Goal: Find specific page/section: Find specific page/section

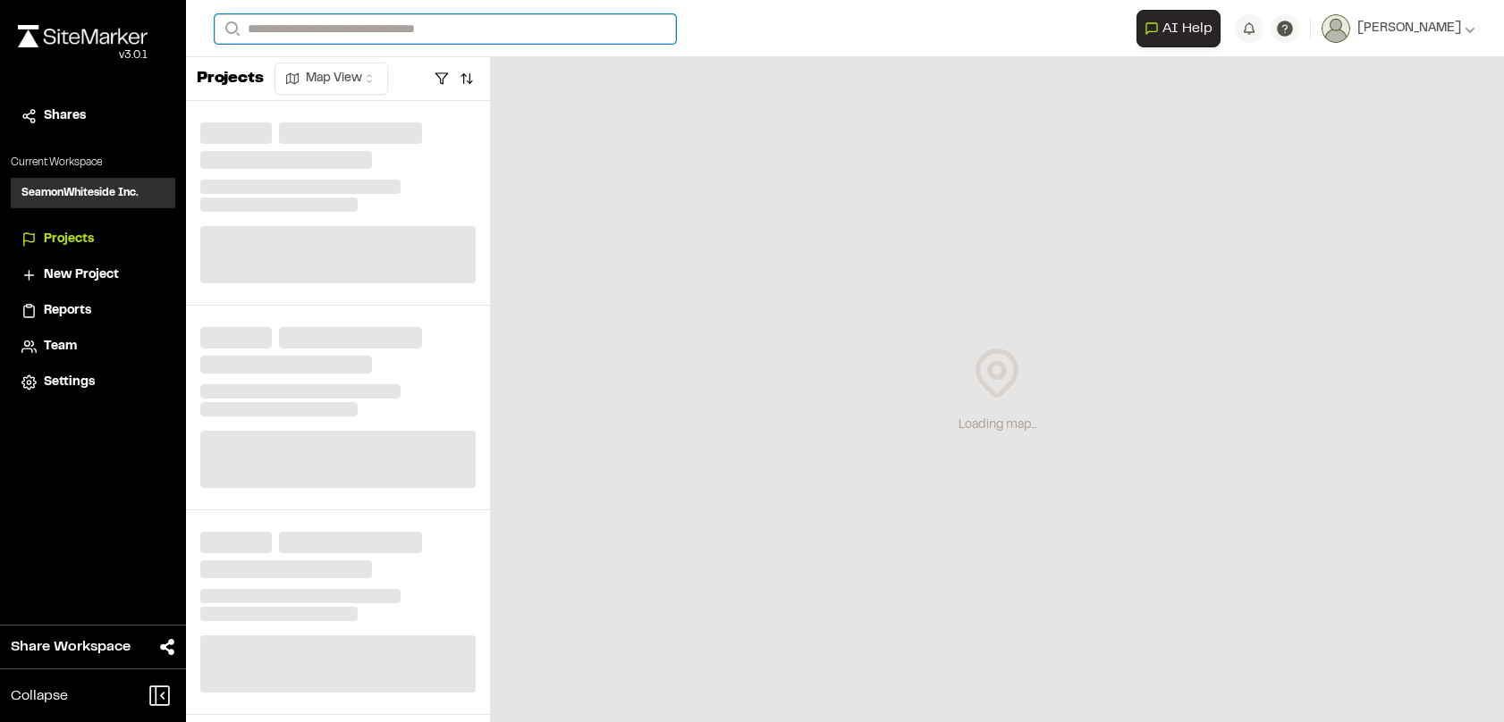
click at [330, 32] on input "Search" at bounding box center [445, 29] width 461 height 30
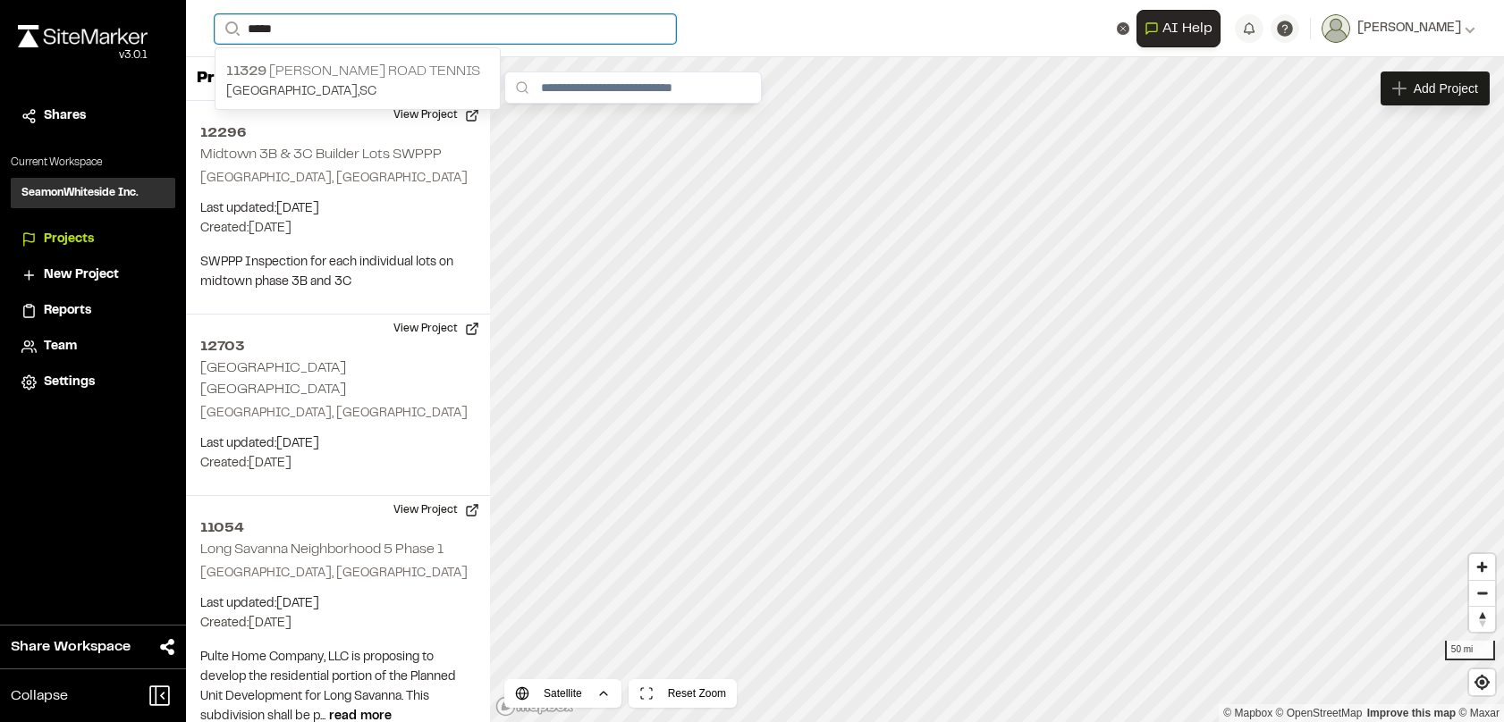
type input "*****"
click at [300, 63] on p "[STREET_ADDRESS][GEOGRAPHIC_DATA][PERSON_NAME]" at bounding box center [357, 71] width 263 height 21
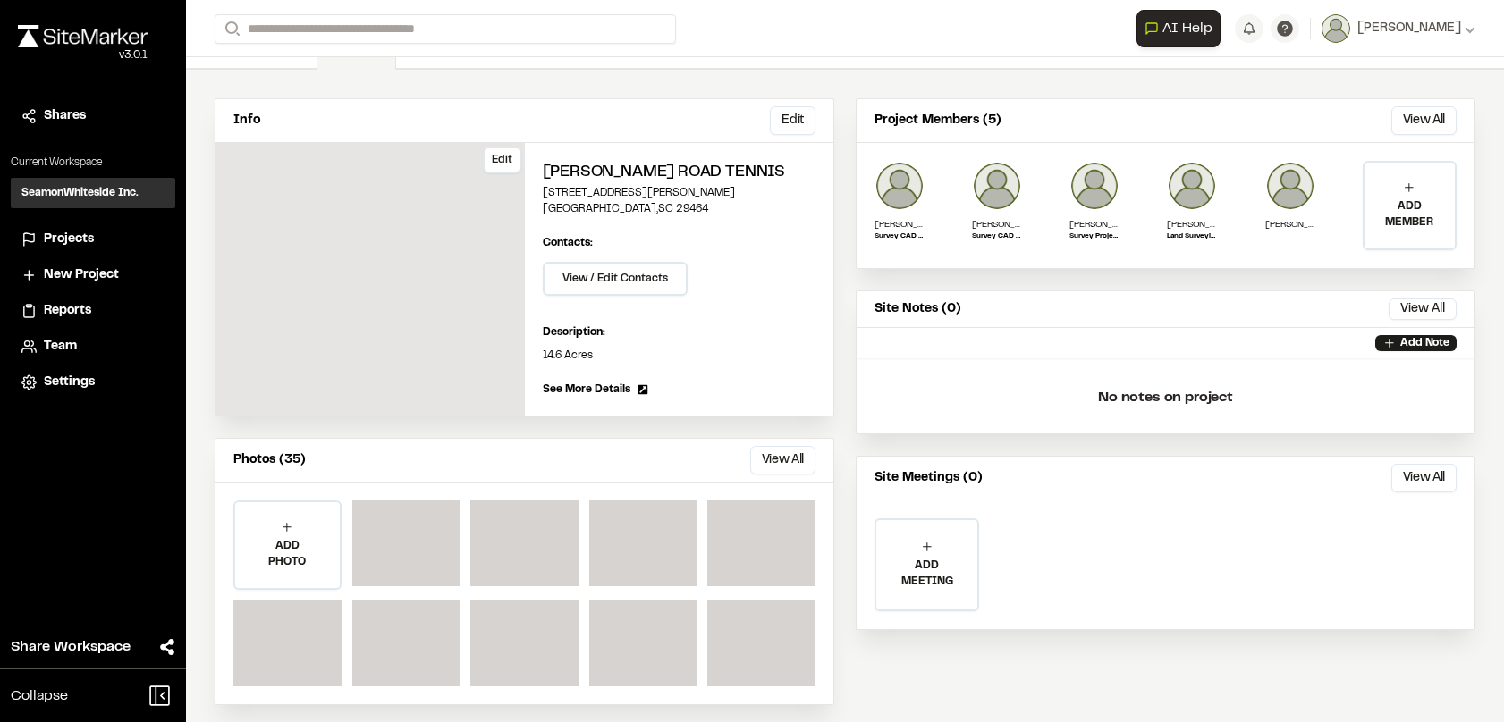
scroll to position [119, 0]
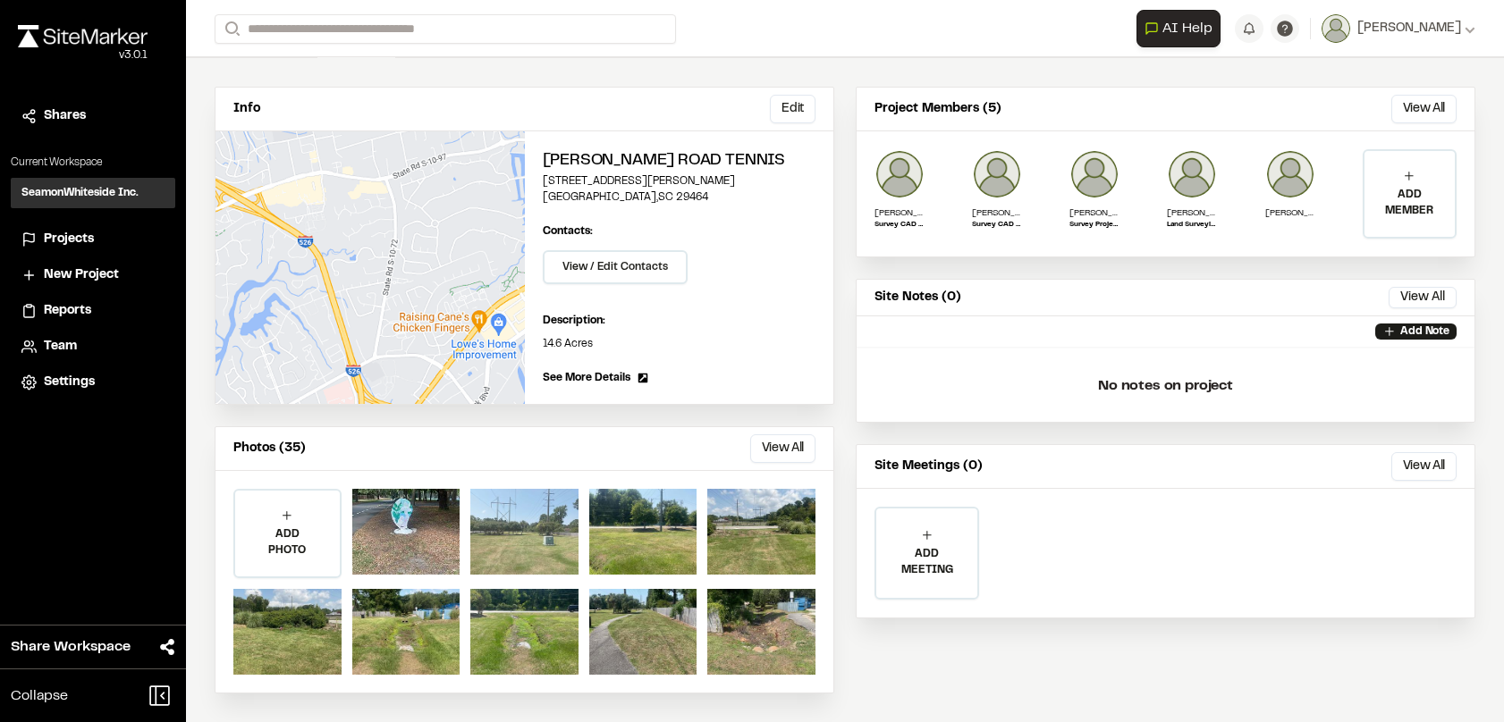
click at [524, 510] on div at bounding box center [524, 532] width 108 height 86
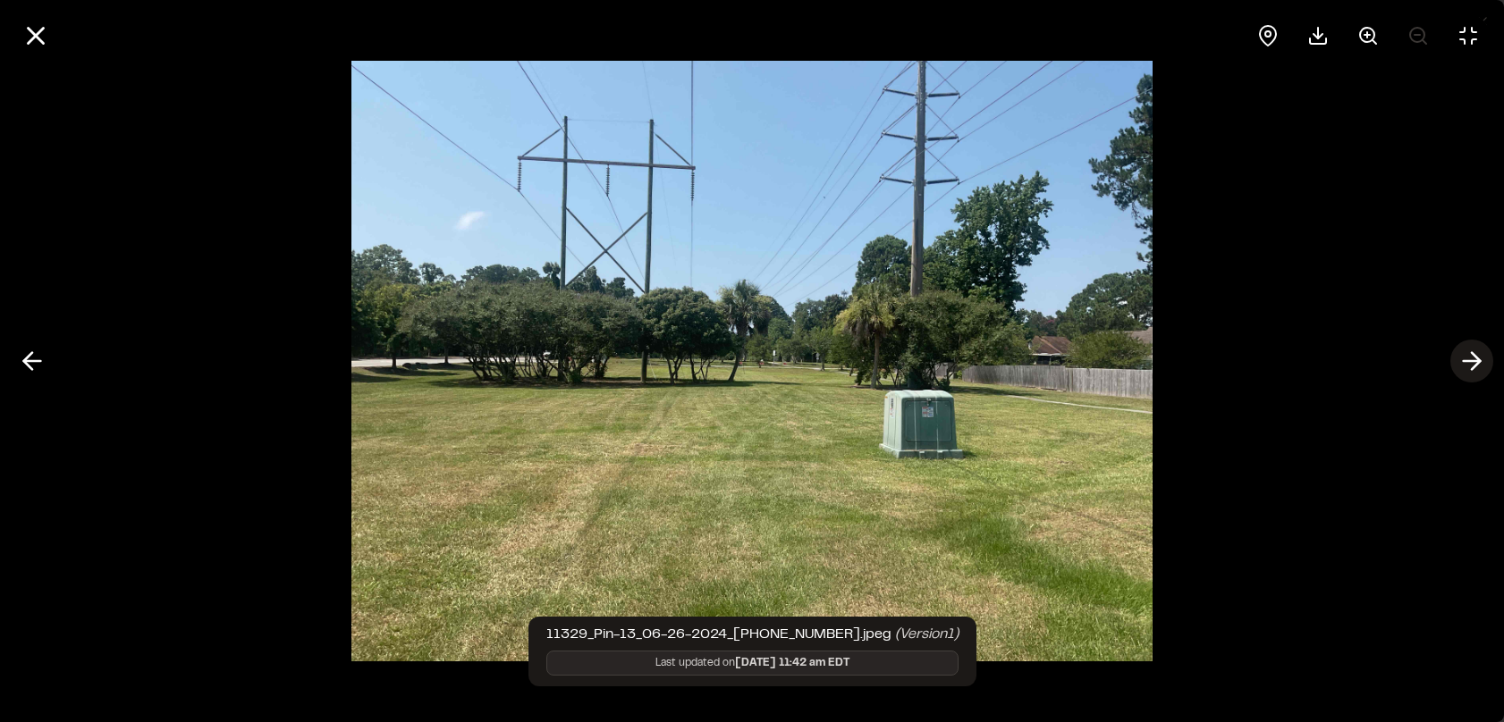
click at [1471, 361] on line at bounding box center [1472, 361] width 17 height 0
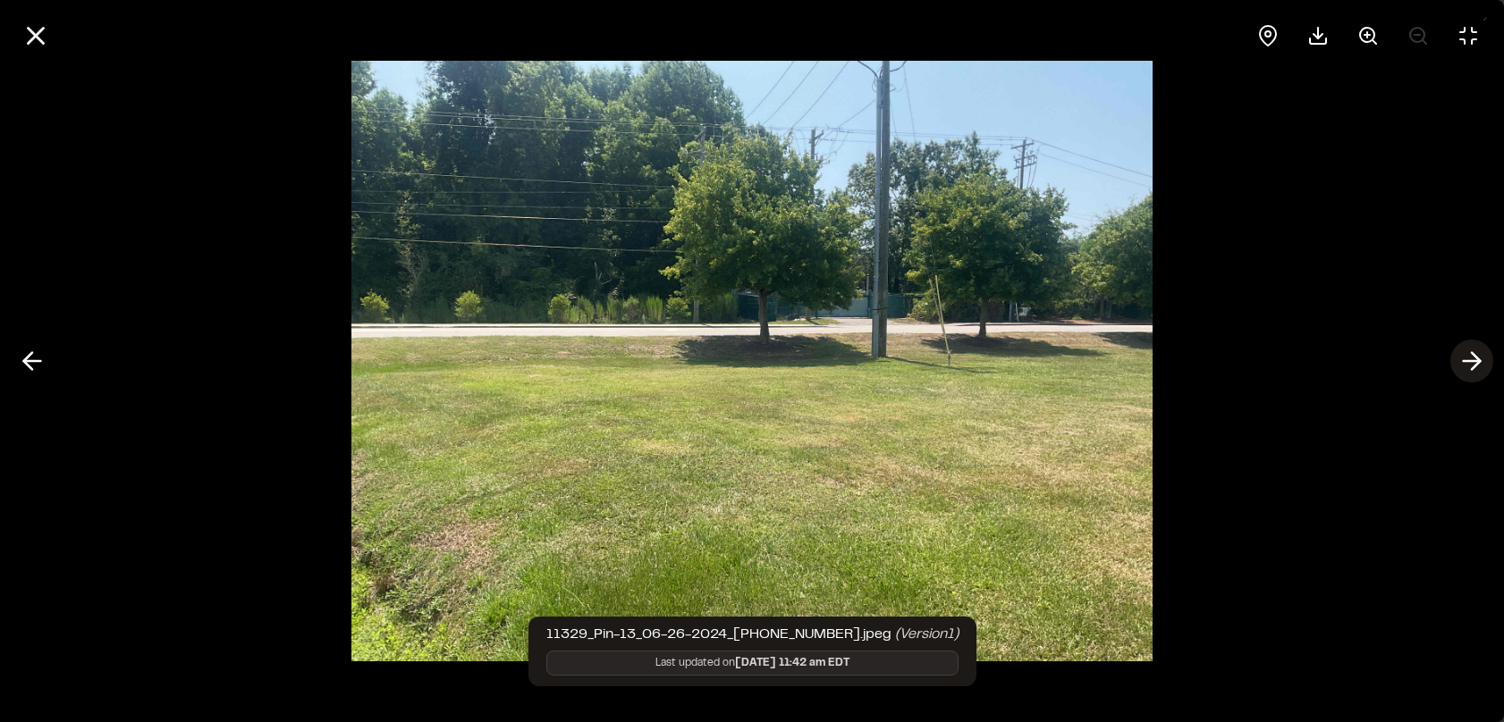
click at [1471, 361] on line at bounding box center [1472, 361] width 17 height 0
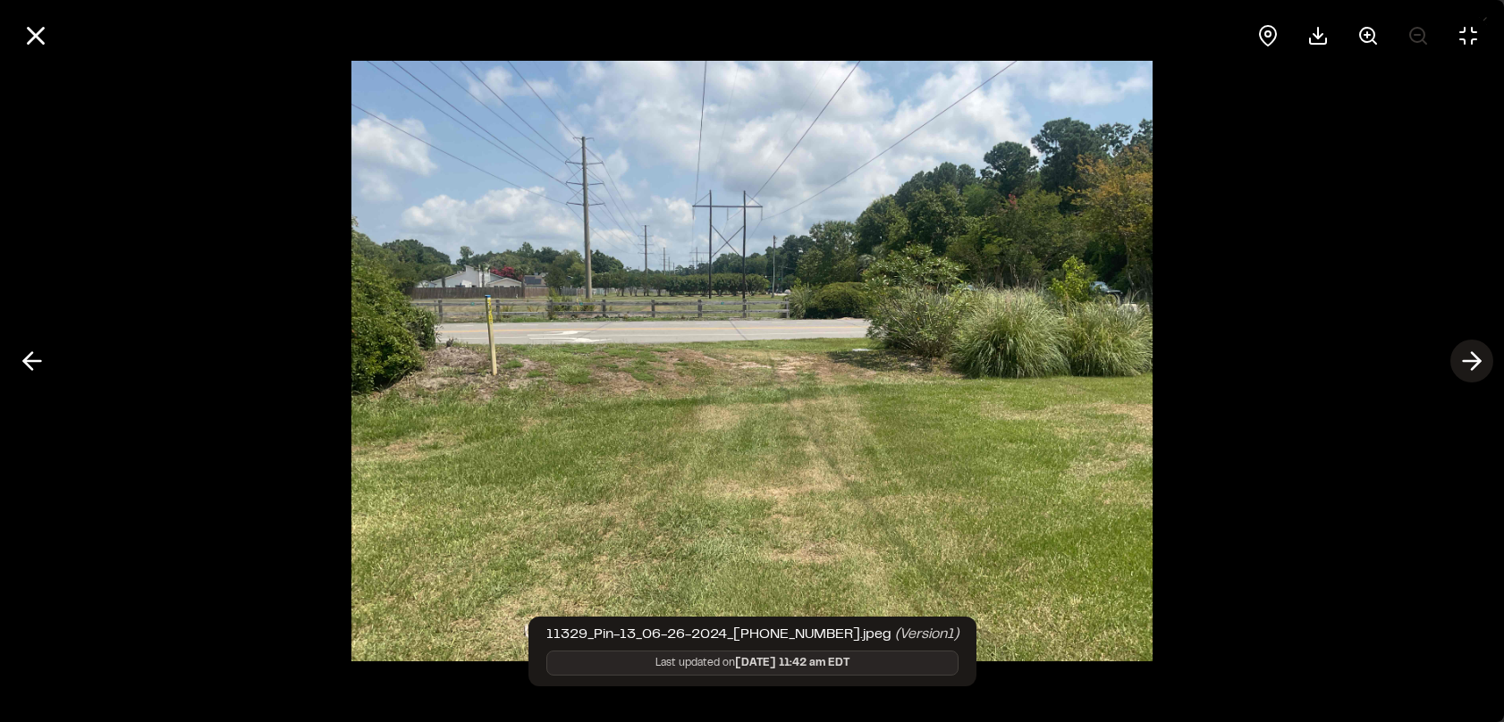
click at [1471, 361] on line at bounding box center [1472, 361] width 17 height 0
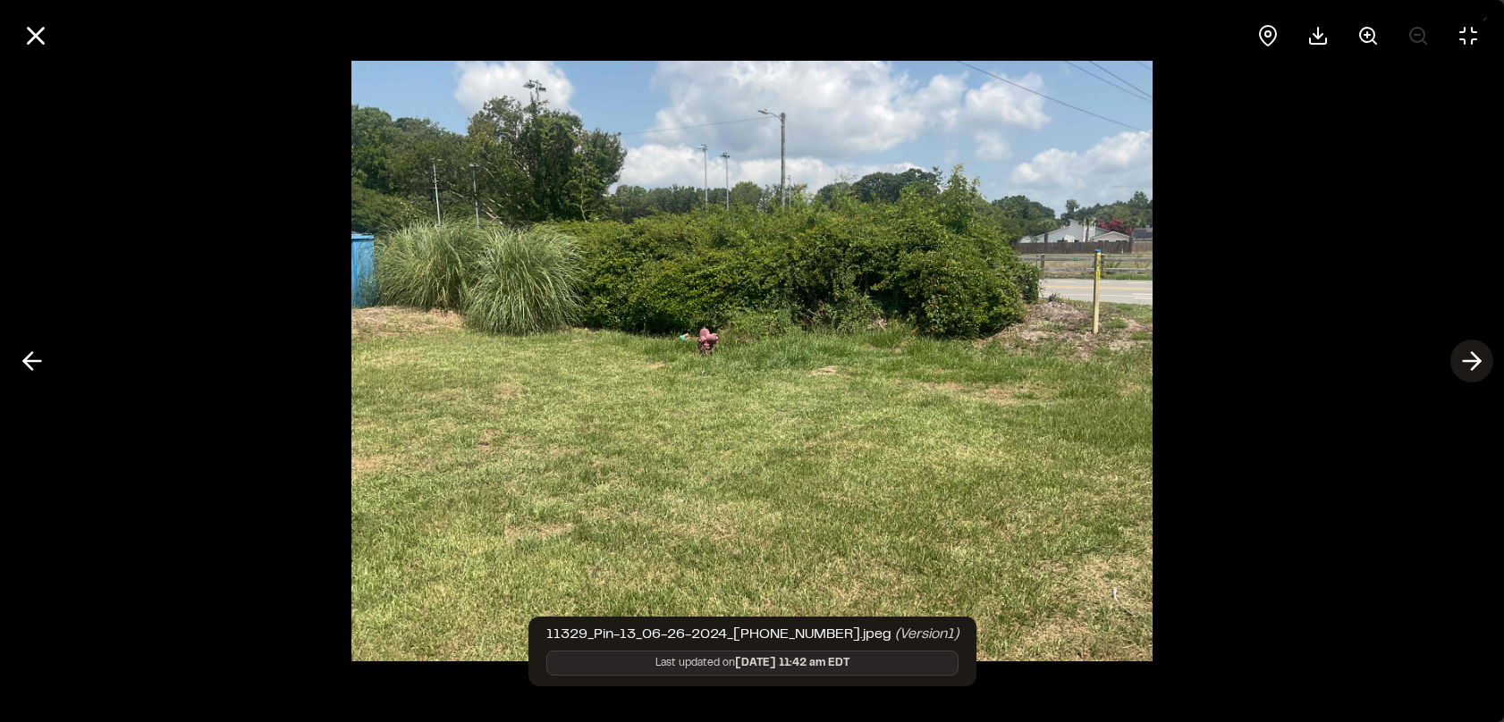
click at [1471, 361] on line at bounding box center [1472, 361] width 17 height 0
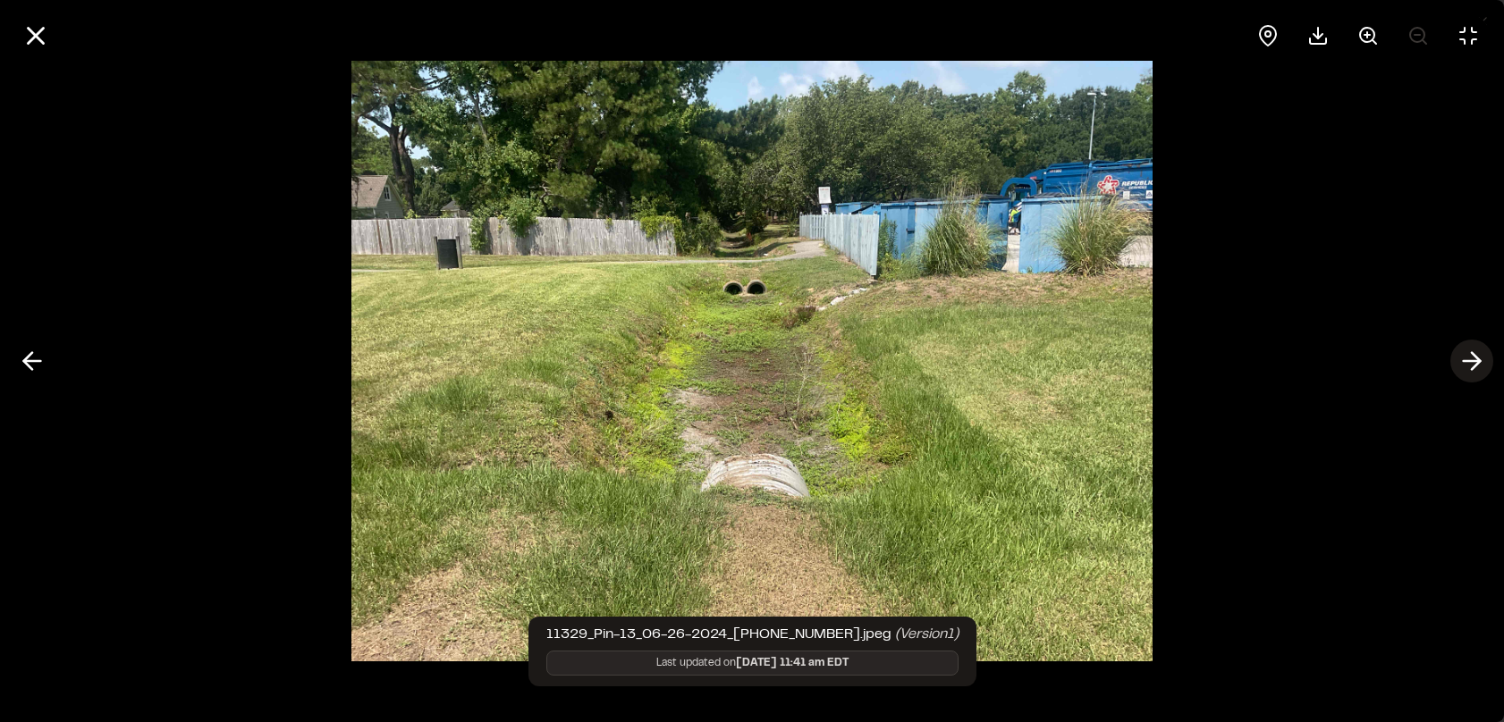
click at [1471, 361] on line at bounding box center [1472, 361] width 17 height 0
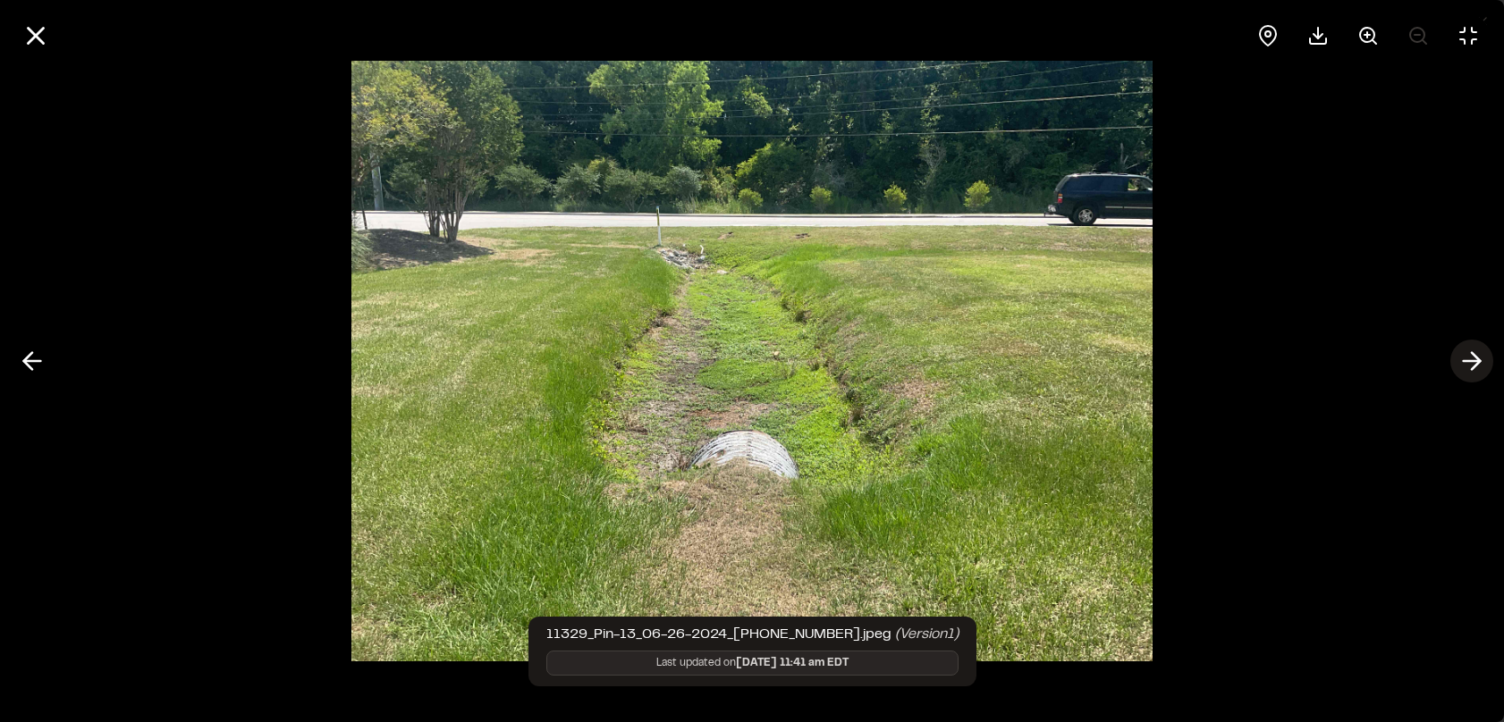
click at [1471, 361] on line at bounding box center [1472, 361] width 17 height 0
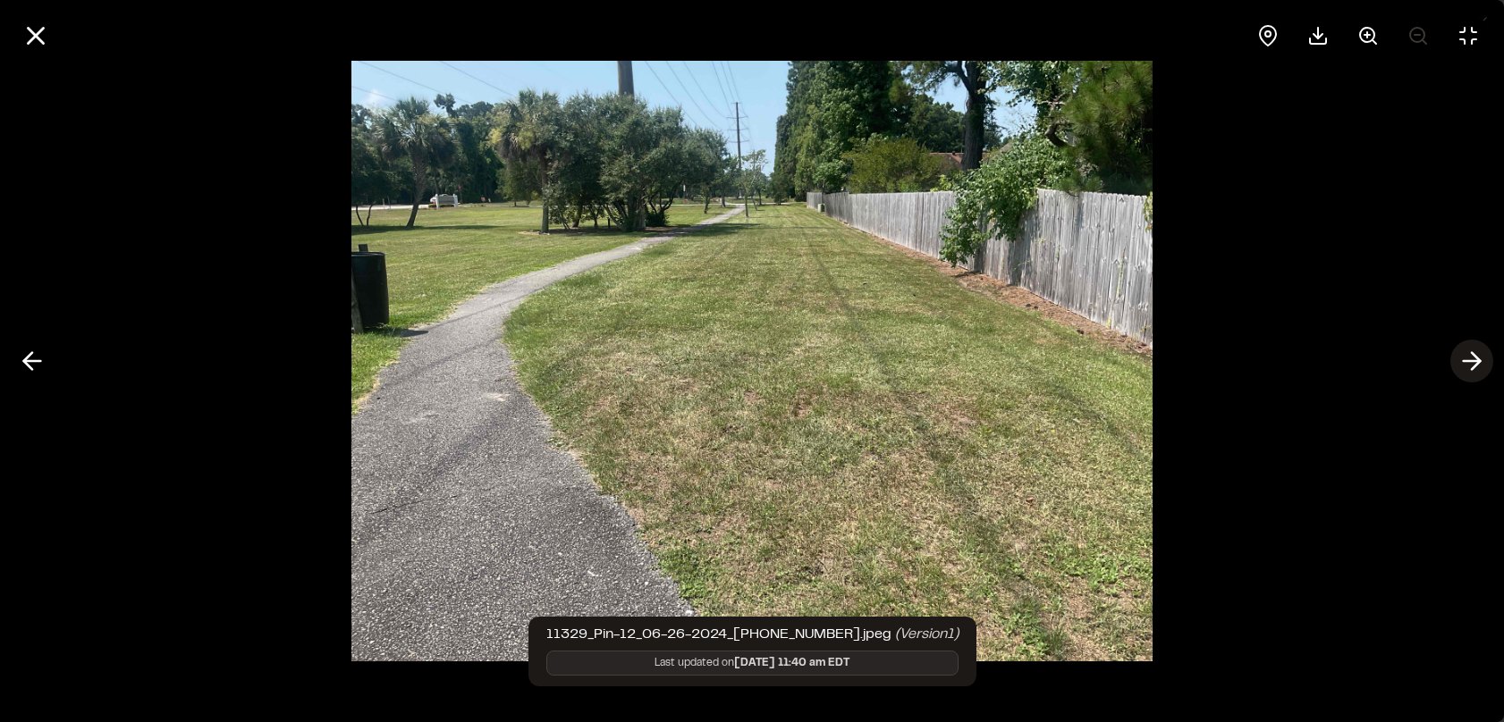
click at [1471, 361] on line at bounding box center [1472, 361] width 17 height 0
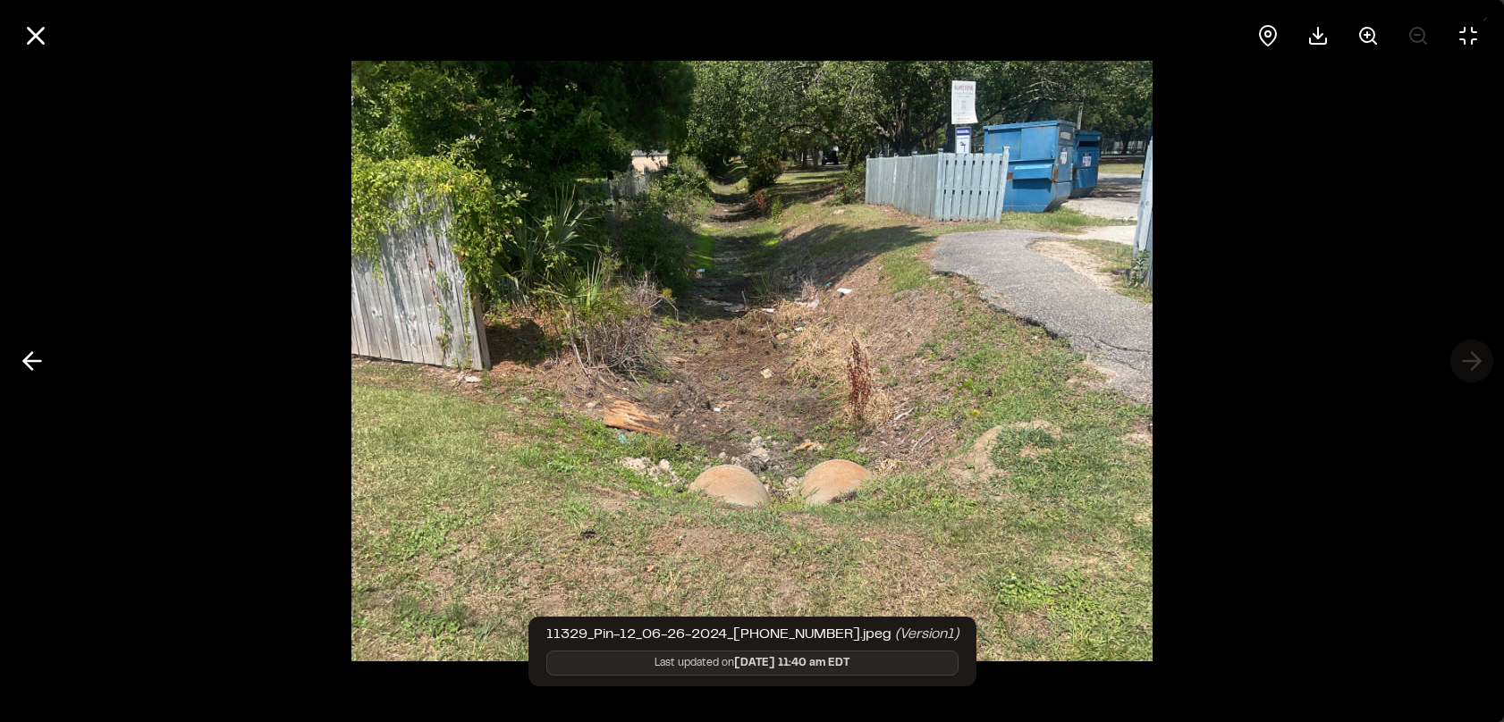
click at [1471, 360] on div at bounding box center [752, 361] width 1504 height 722
click at [1472, 359] on div at bounding box center [752, 361] width 1504 height 722
click at [39, 42] on icon at bounding box center [36, 36] width 30 height 30
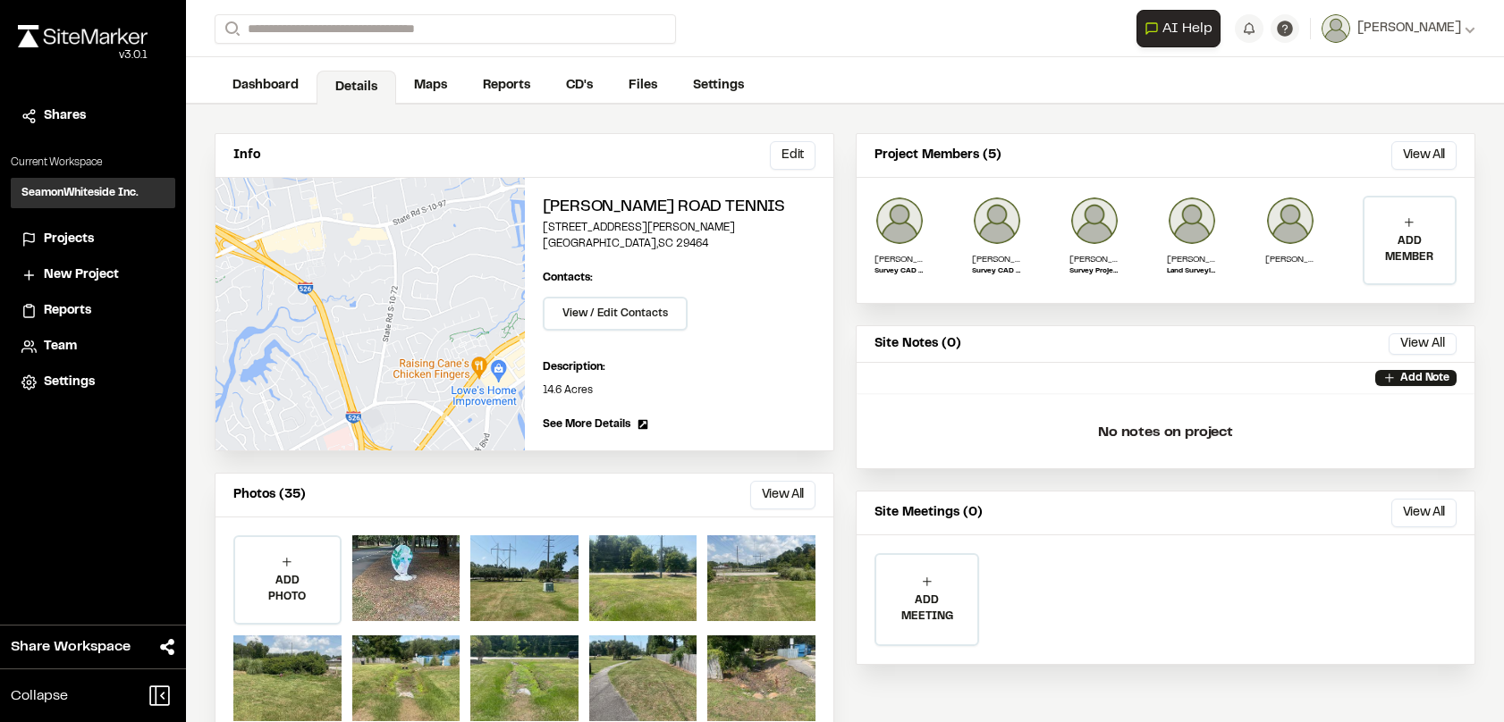
scroll to position [0, 0]
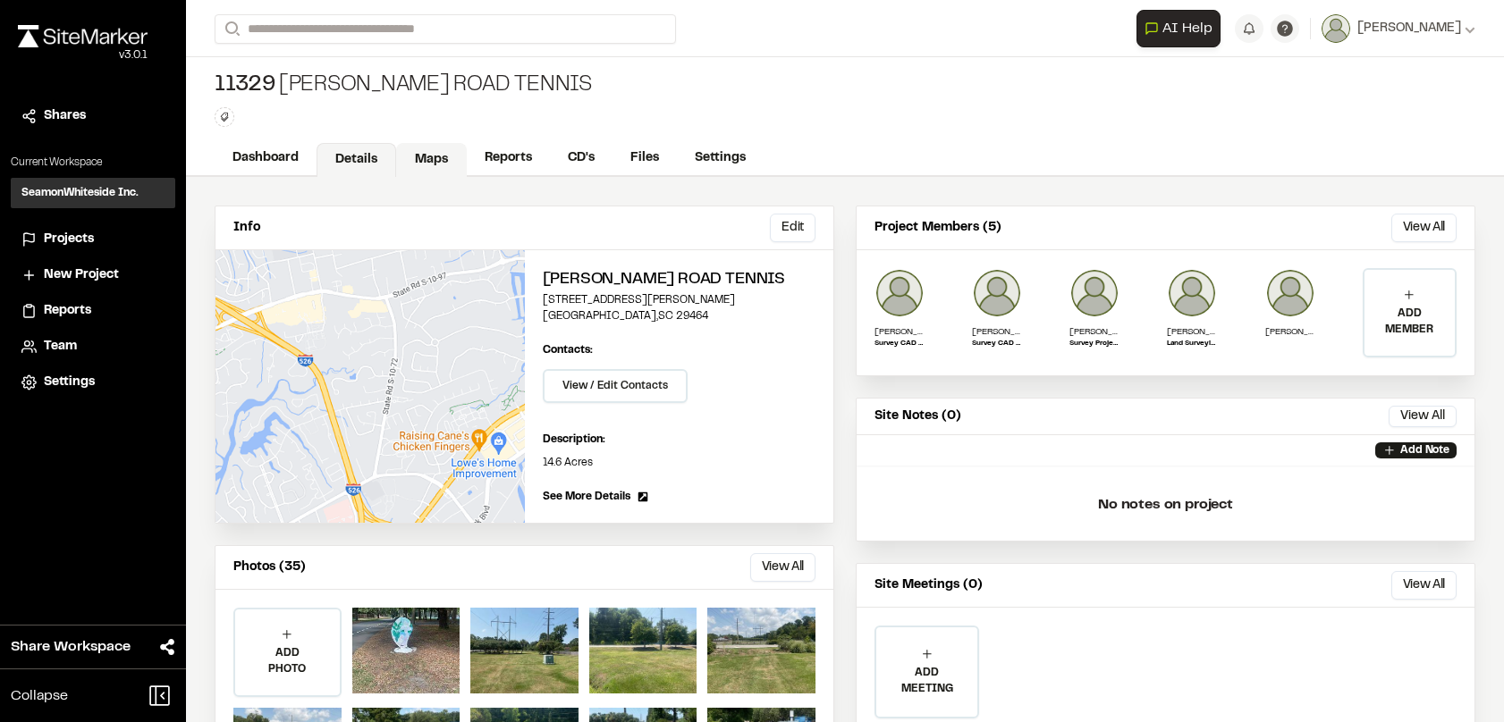
click at [434, 157] on link "Maps" at bounding box center [431, 160] width 71 height 34
